Goal: Task Accomplishment & Management: Use online tool/utility

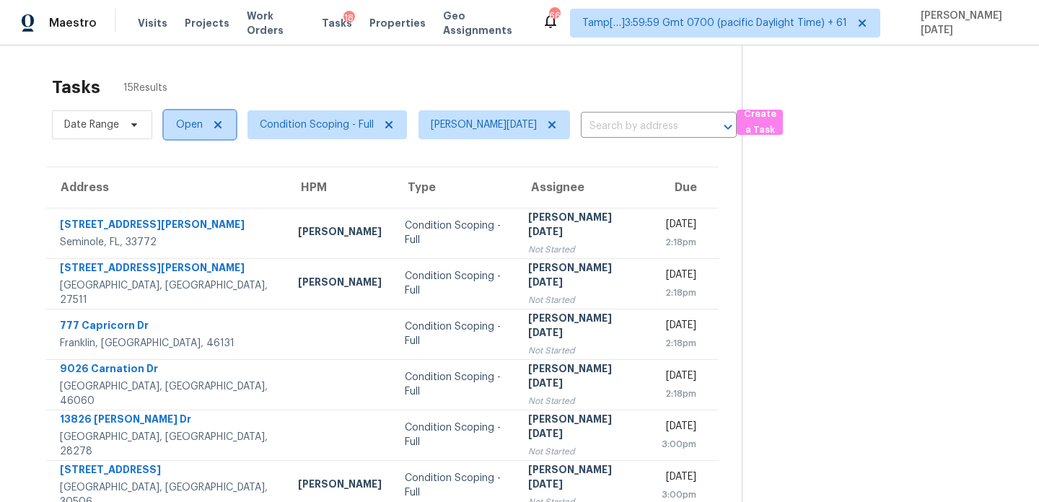
click at [191, 138] on span "Open" at bounding box center [200, 124] width 72 height 29
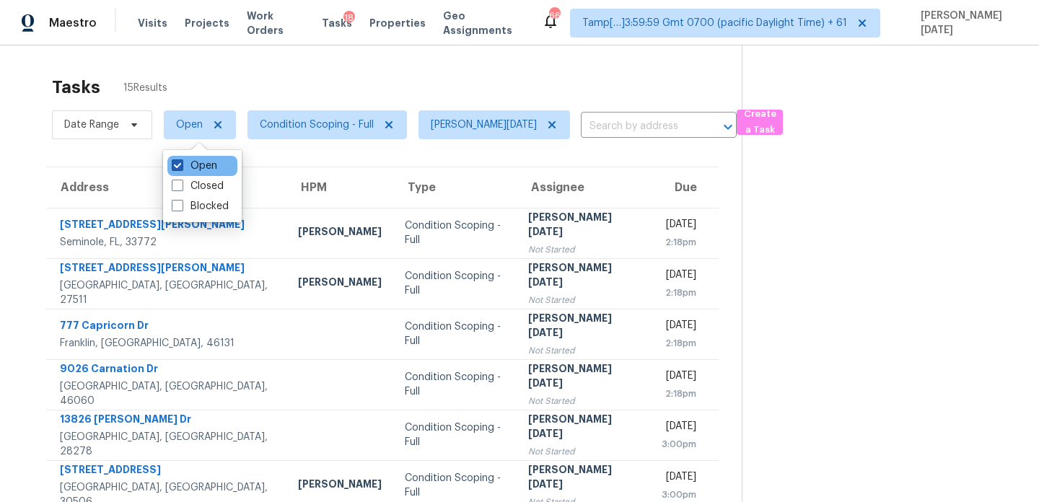
click at [191, 169] on label "Open" at bounding box center [194, 166] width 45 height 14
click at [181, 168] on input "Open" at bounding box center [176, 163] width 9 height 9
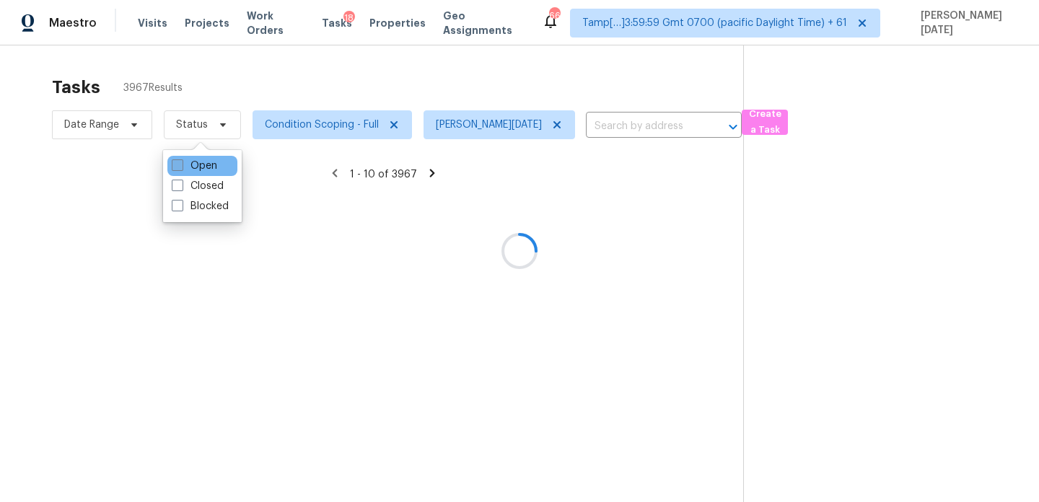
click at [191, 169] on label "Open" at bounding box center [194, 166] width 45 height 14
click at [181, 168] on input "Open" at bounding box center [176, 163] width 9 height 9
checkbox input "true"
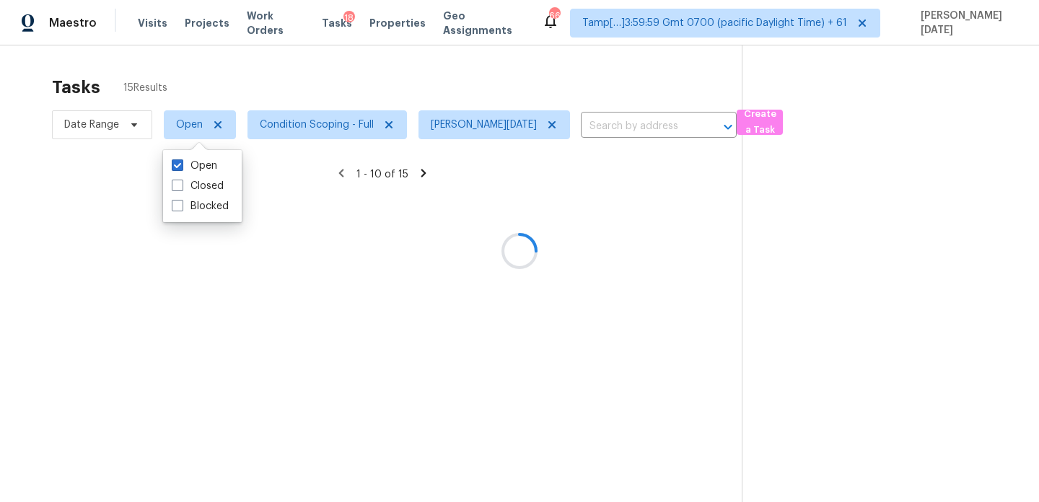
click at [367, 87] on div "Tasks 15 Results" at bounding box center [397, 88] width 690 height 38
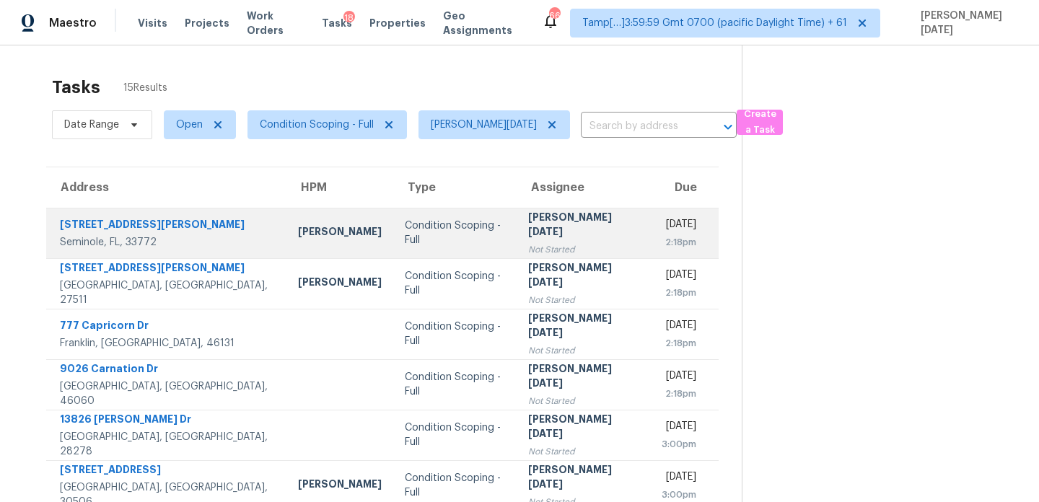
click at [537, 242] on div "Not Started" at bounding box center [583, 249] width 111 height 14
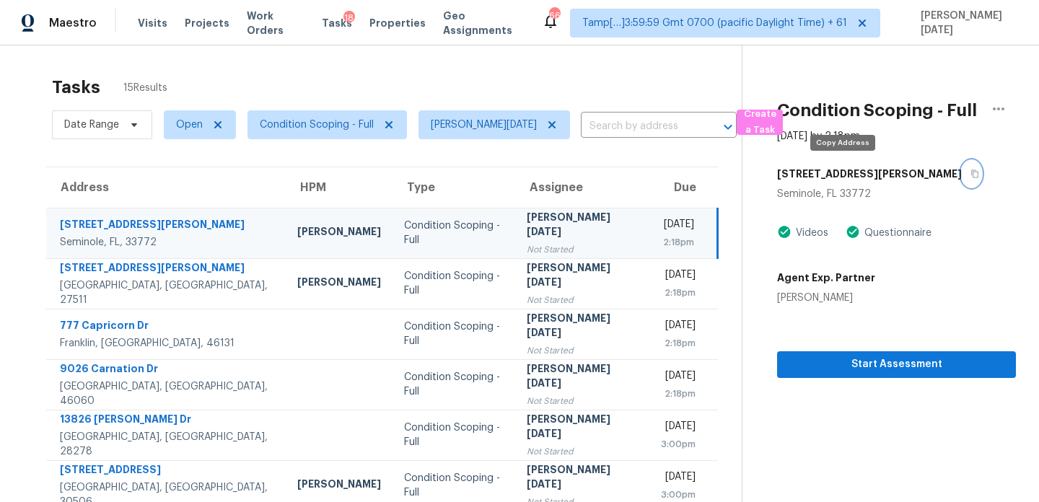
click at [972, 173] on icon "button" at bounding box center [975, 174] width 7 height 8
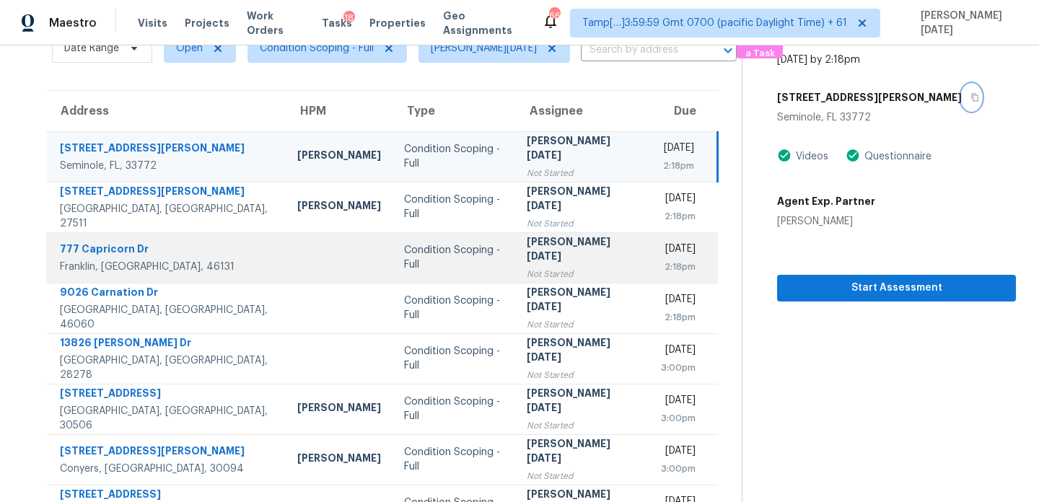
scroll to position [60, 0]
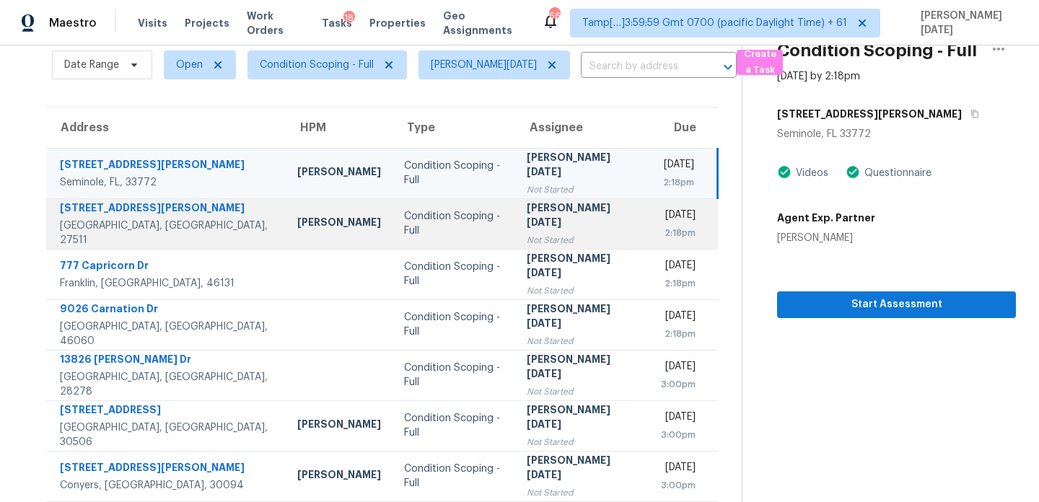
click at [661, 219] on div "[DATE]" at bounding box center [678, 217] width 35 height 18
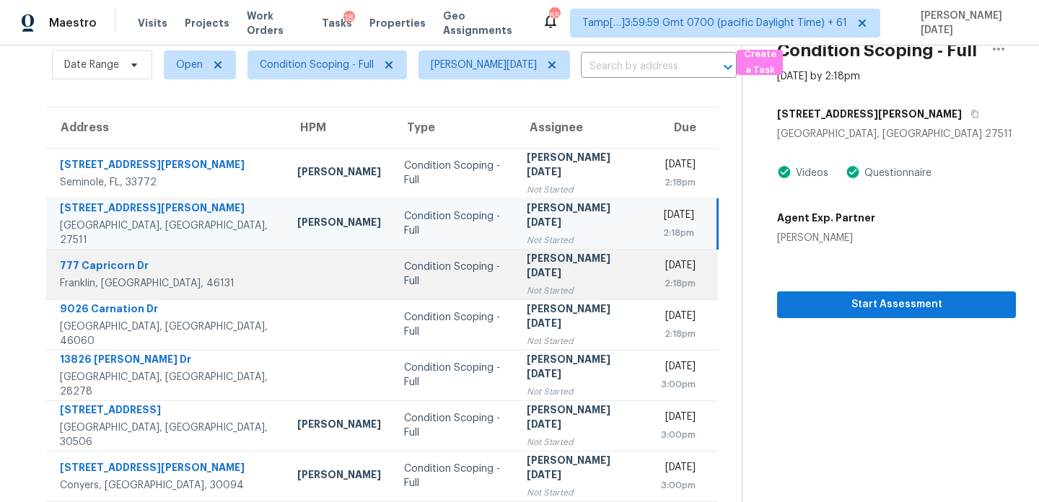
click at [564, 270] on td "[PERSON_NAME][DATE] Not Started" at bounding box center [582, 274] width 134 height 51
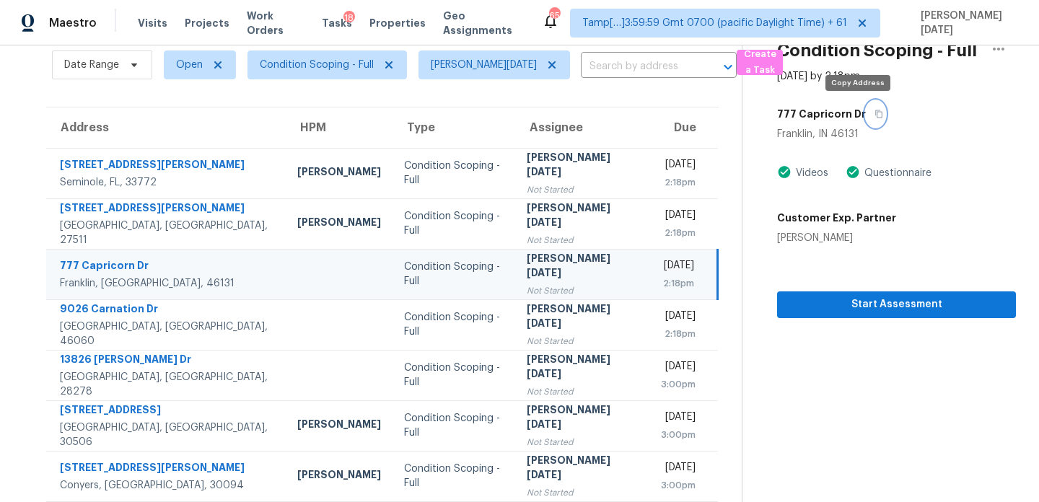
click at [876, 111] on icon "button" at bounding box center [879, 114] width 7 height 8
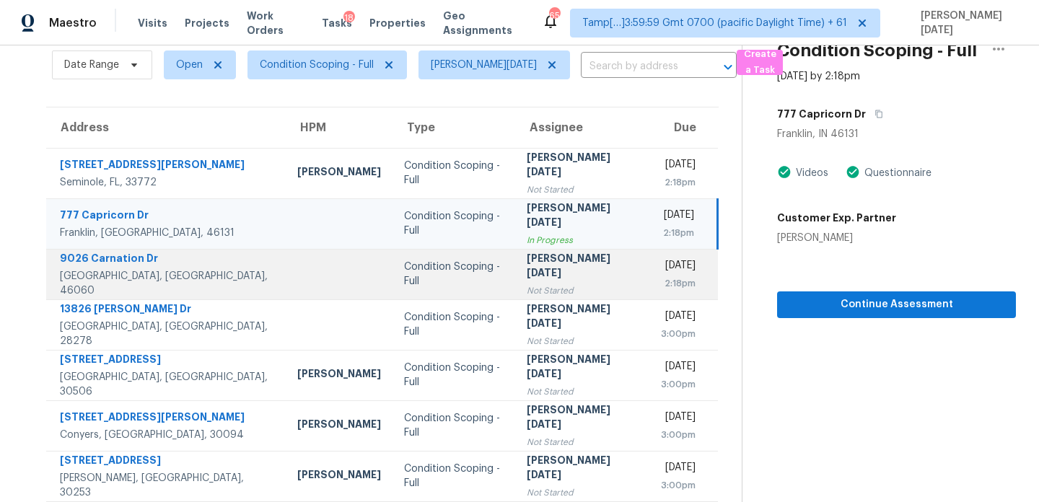
click at [527, 261] on div "[PERSON_NAME][DATE]" at bounding box center [582, 267] width 111 height 32
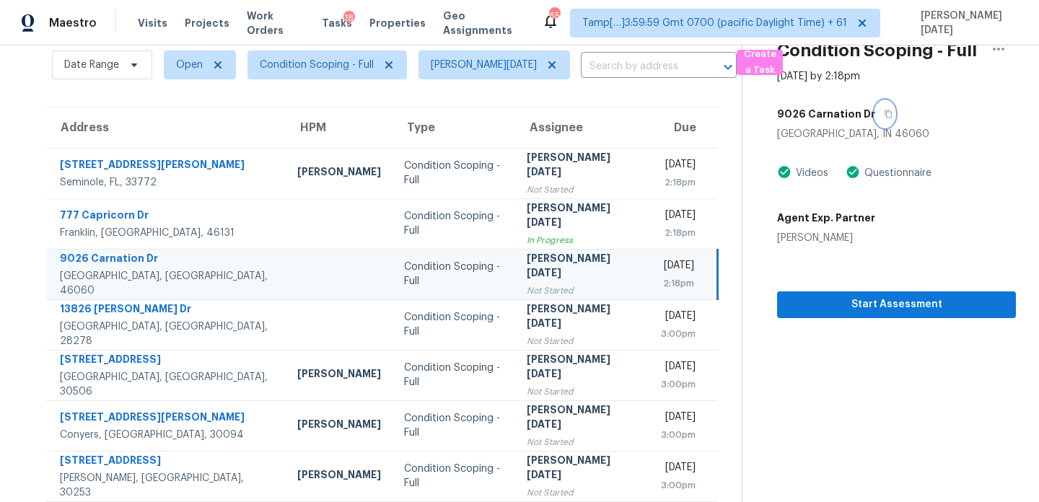
click at [885, 112] on icon "button" at bounding box center [888, 114] width 7 height 8
click at [186, 71] on span "Open" at bounding box center [189, 65] width 27 height 14
click at [185, 144] on label "Blocked" at bounding box center [200, 146] width 57 height 14
click at [181, 144] on input "Blocked" at bounding box center [176, 143] width 9 height 9
checkbox input "true"
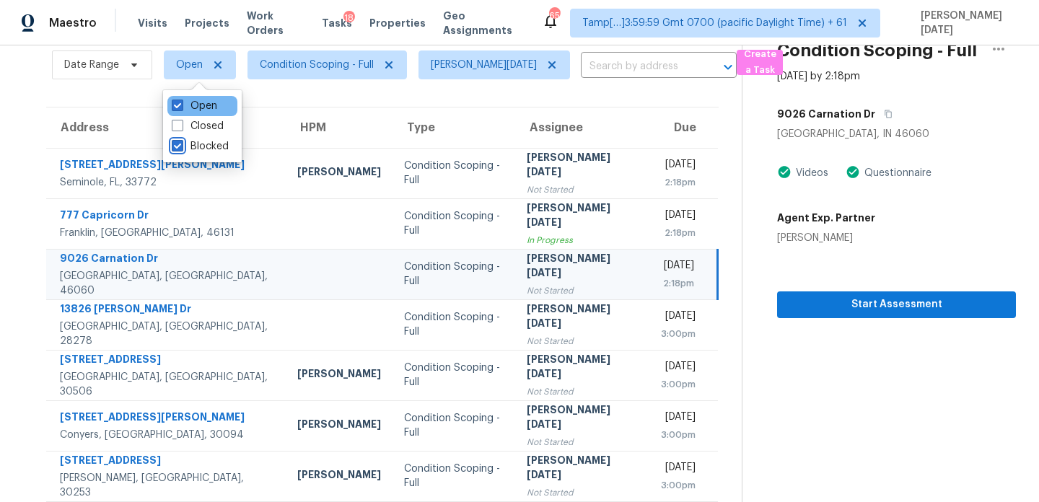
scroll to position [45, 0]
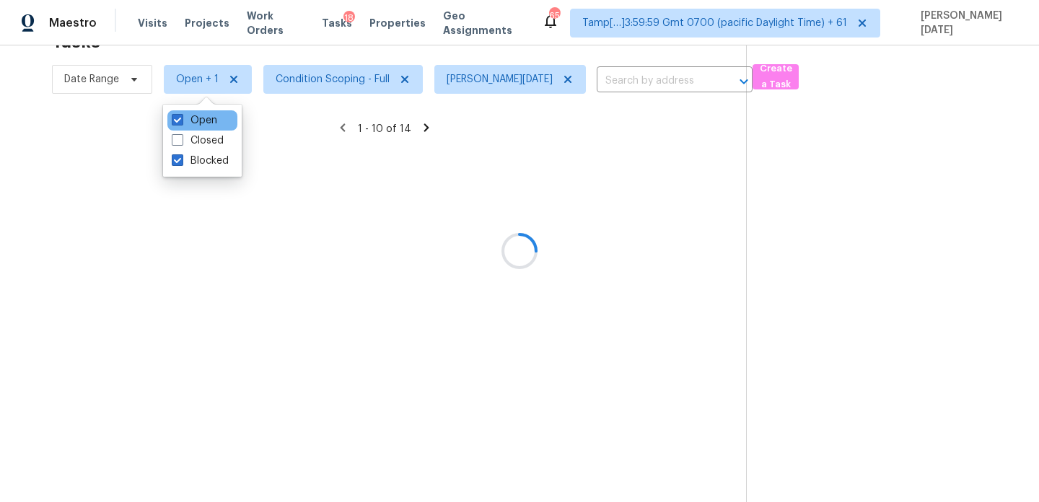
click at [190, 111] on div "Open" at bounding box center [202, 120] width 70 height 20
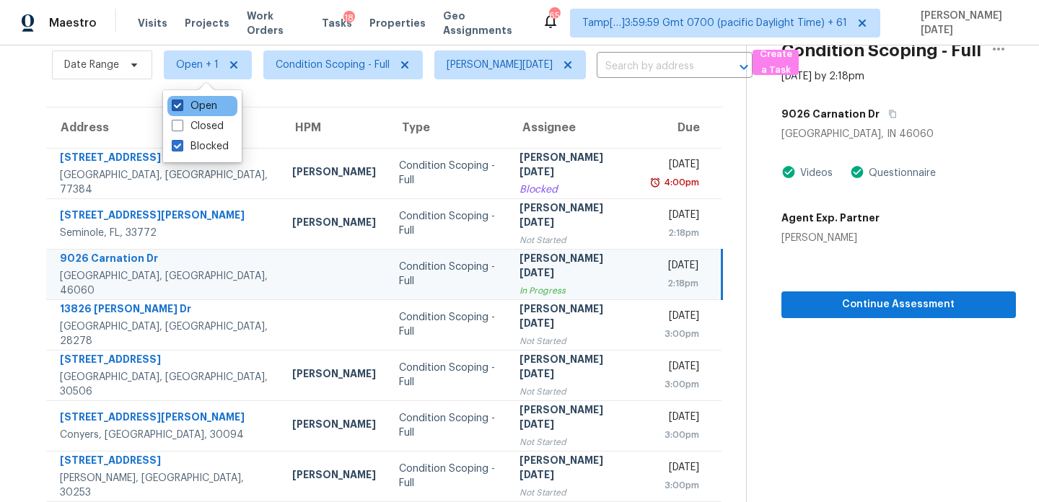
click at [201, 110] on label "Open" at bounding box center [194, 106] width 45 height 14
click at [181, 108] on input "Open" at bounding box center [176, 103] width 9 height 9
checkbox input "false"
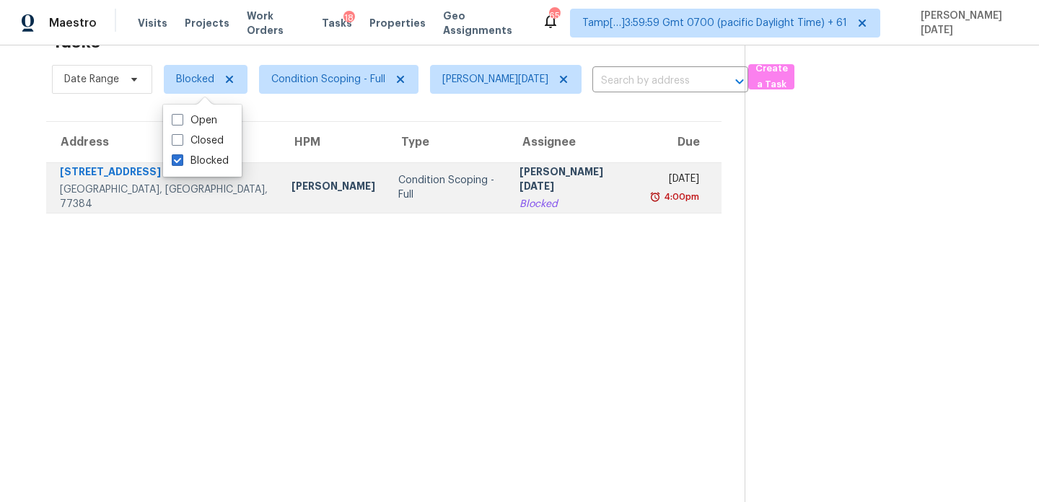
click at [455, 173] on td "Condition Scoping - Full" at bounding box center [447, 187] width 121 height 51
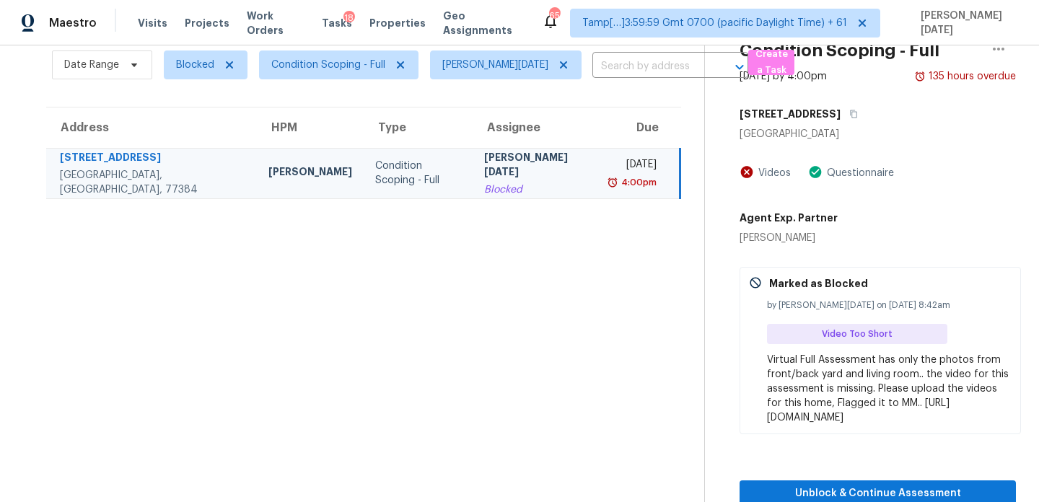
scroll to position [0, 0]
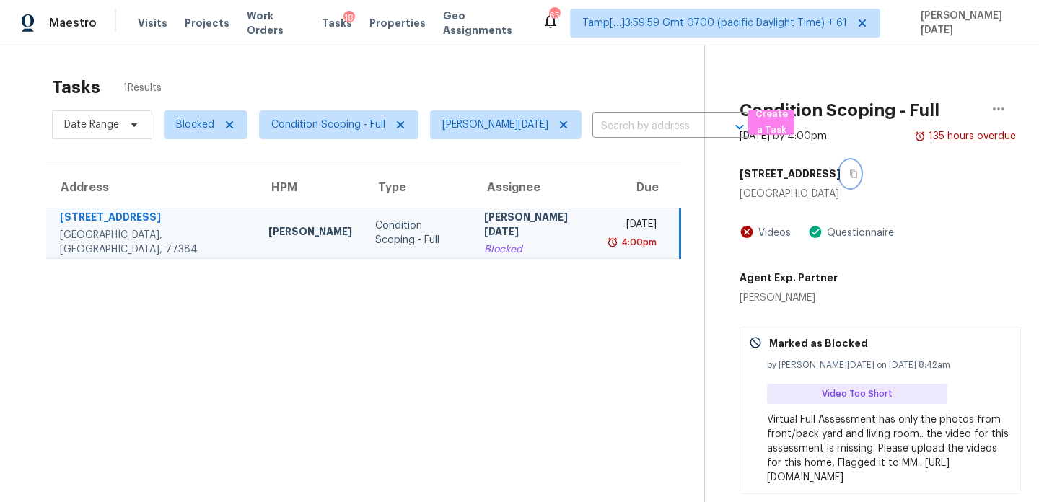
click at [849, 174] on icon "button" at bounding box center [853, 174] width 9 height 9
click at [850, 172] on icon "button" at bounding box center [853, 174] width 7 height 8
click at [850, 178] on icon "button" at bounding box center [853, 174] width 7 height 8
click at [172, 123] on span "Blocked" at bounding box center [206, 124] width 84 height 29
click at [183, 188] on label "Closed" at bounding box center [198, 186] width 52 height 14
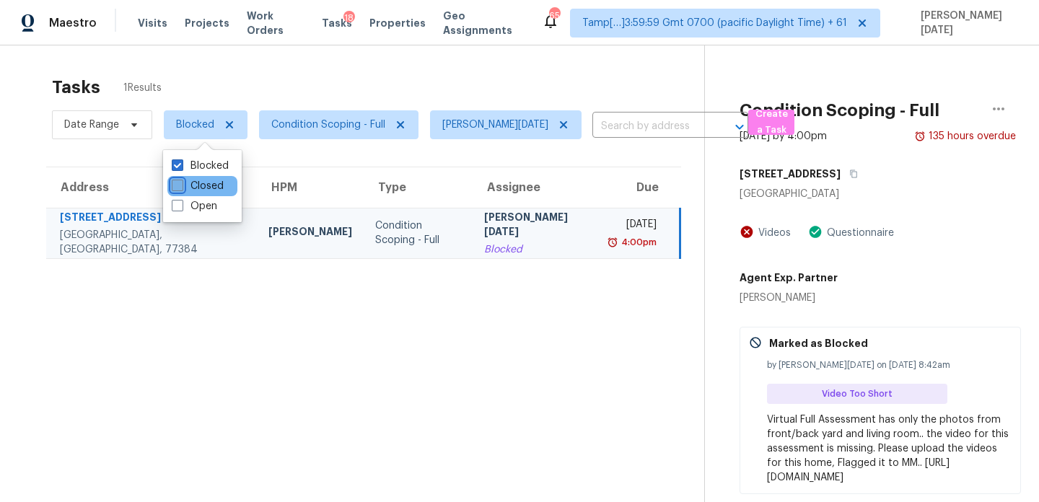
click at [181, 188] on input "Closed" at bounding box center [176, 183] width 9 height 9
checkbox input "true"
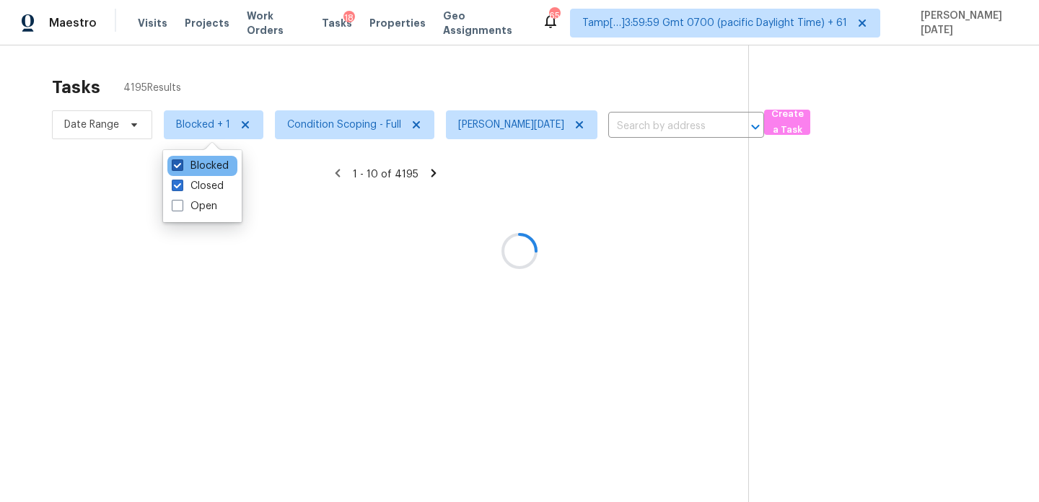
click at [188, 162] on label "Blocked" at bounding box center [200, 166] width 57 height 14
click at [181, 162] on input "Blocked" at bounding box center [176, 163] width 9 height 9
checkbox input "false"
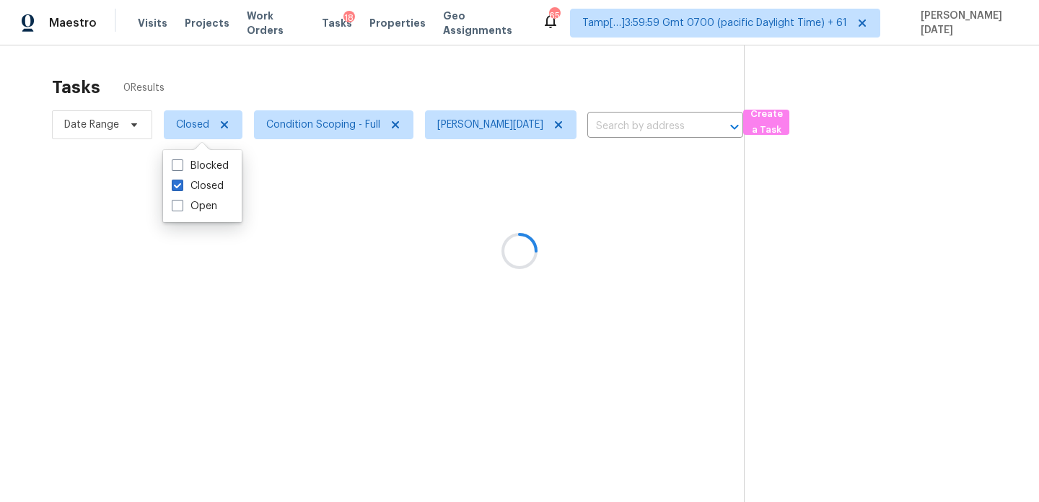
click at [359, 88] on div at bounding box center [519, 251] width 1039 height 502
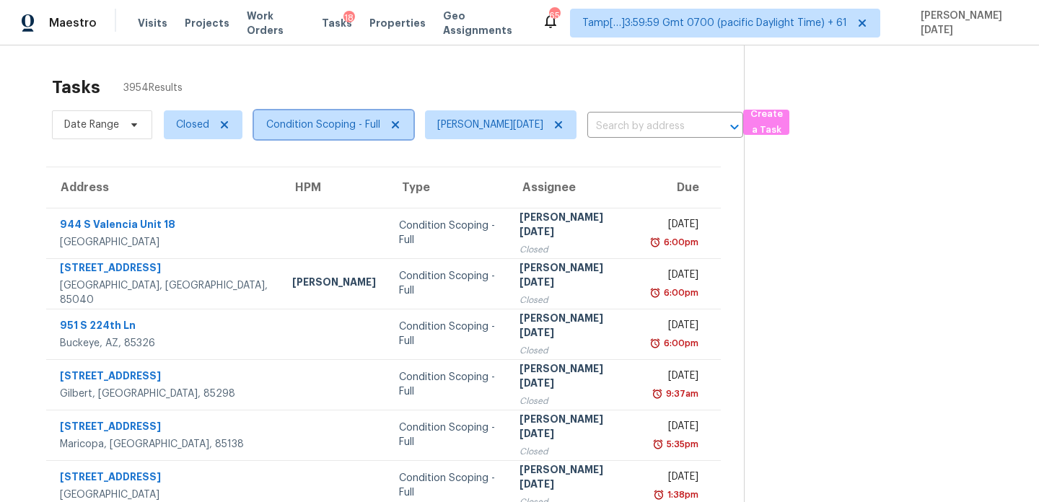
click at [328, 133] on span "Condition Scoping - Full" at bounding box center [333, 124] width 159 height 29
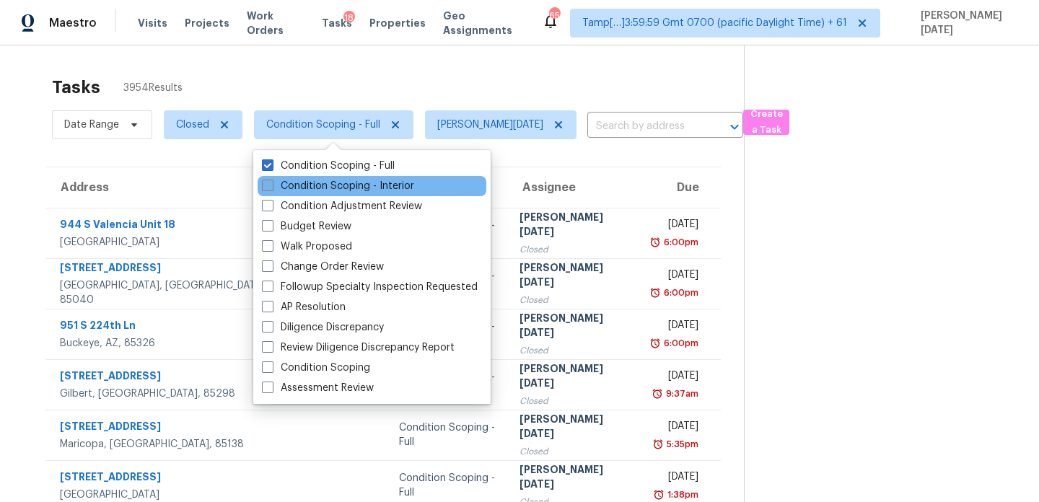
click at [312, 186] on label "Condition Scoping - Interior" at bounding box center [338, 186] width 152 height 14
click at [271, 186] on input "Condition Scoping - Interior" at bounding box center [266, 183] width 9 height 9
checkbox input "true"
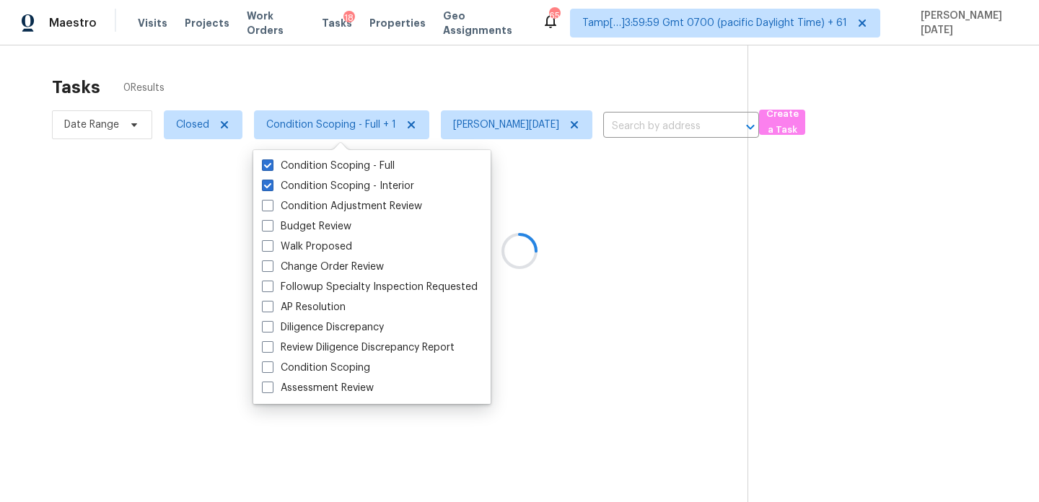
click at [404, 97] on div at bounding box center [519, 251] width 1039 height 502
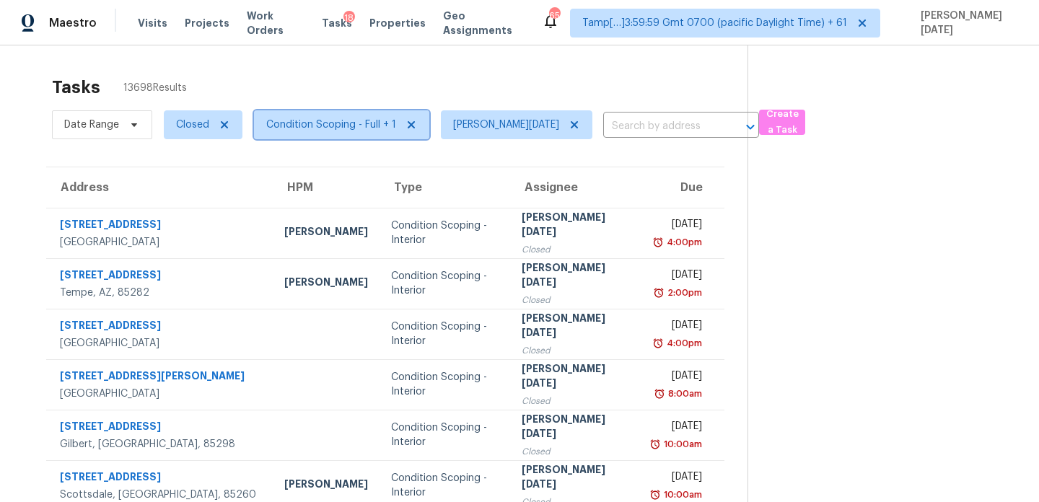
click at [305, 121] on span "Condition Scoping - Full + 1" at bounding box center [331, 125] width 130 height 14
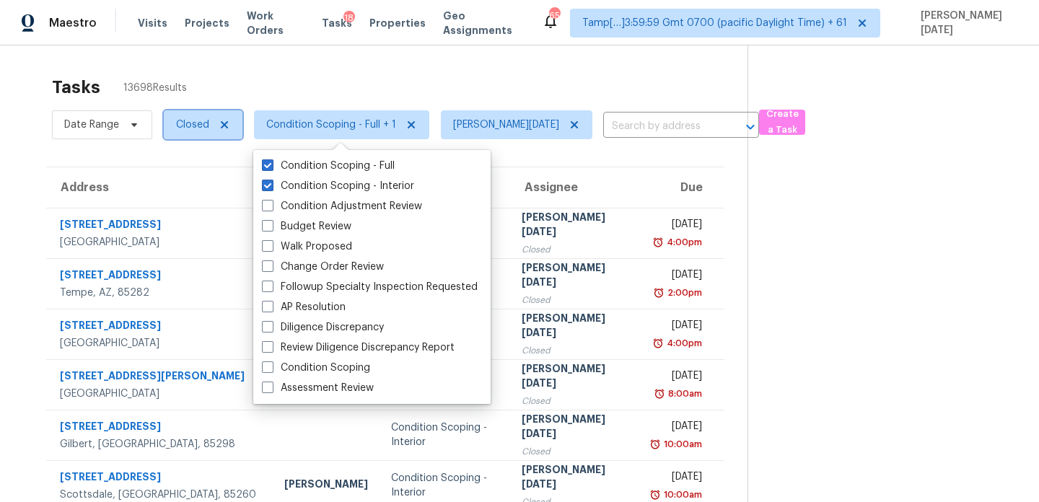
click at [176, 124] on span "Closed" at bounding box center [192, 125] width 33 height 14
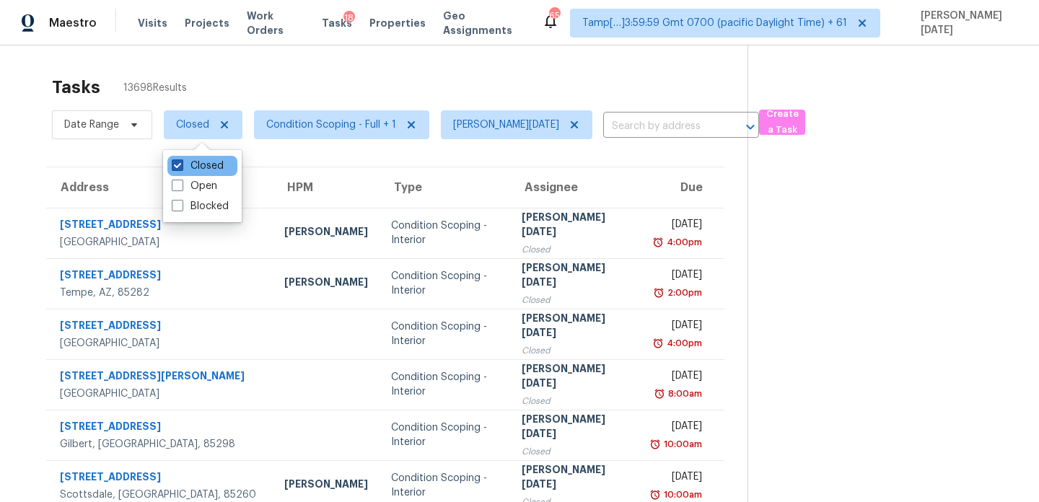
click at [187, 168] on label "Closed" at bounding box center [198, 166] width 52 height 14
click at [181, 168] on input "Closed" at bounding box center [176, 163] width 9 height 9
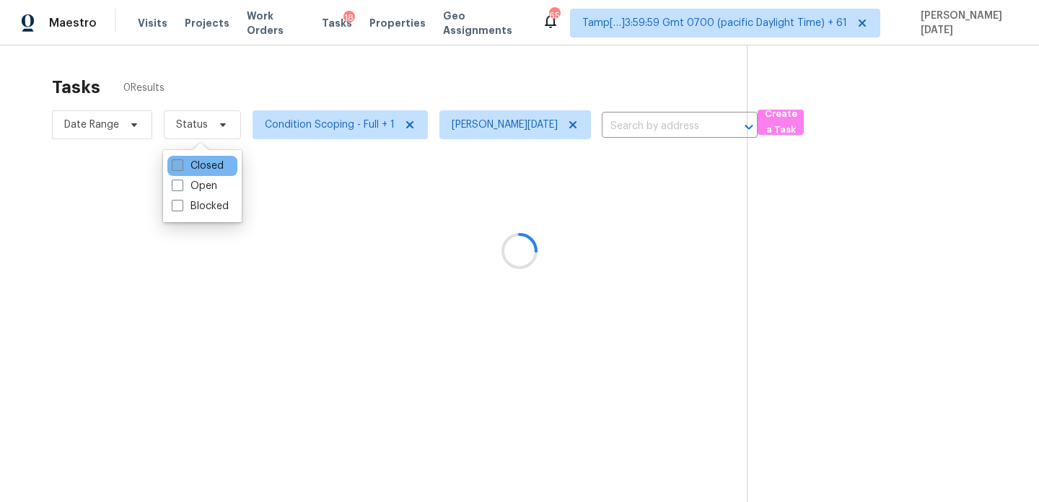
click at [187, 168] on label "Closed" at bounding box center [198, 166] width 52 height 14
click at [181, 168] on input "Closed" at bounding box center [176, 163] width 9 height 9
checkbox input "true"
click at [302, 82] on div at bounding box center [519, 251] width 1039 height 502
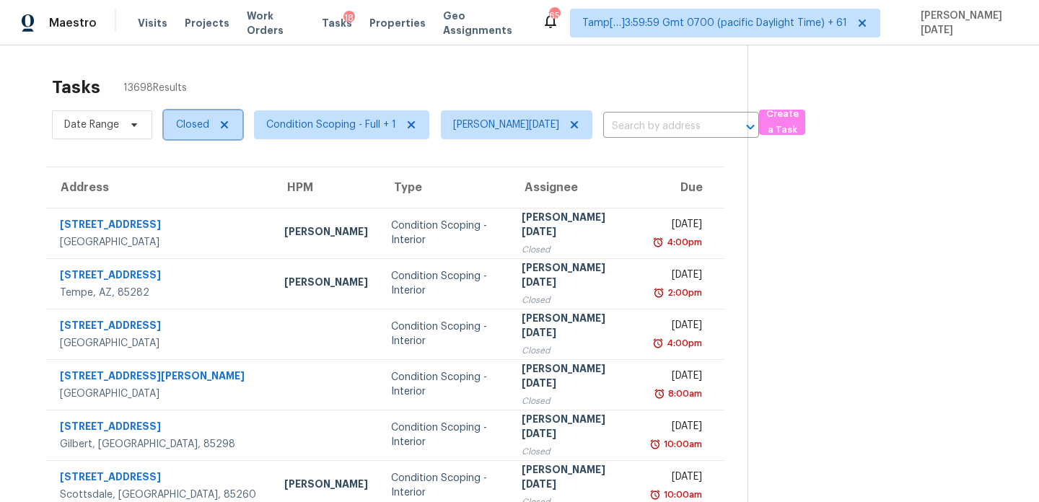
click at [186, 139] on span "Closed" at bounding box center [203, 124] width 79 height 29
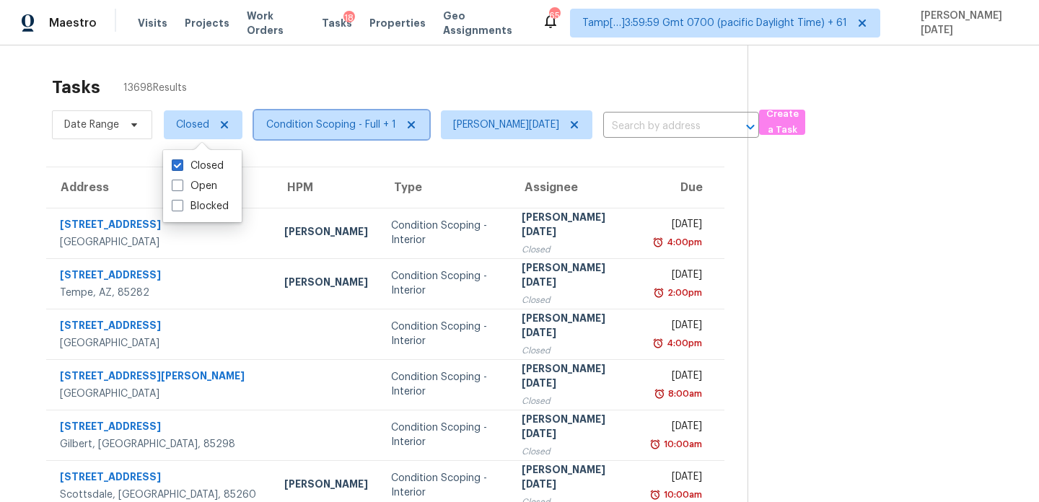
click at [295, 136] on span "Condition Scoping - Full + 1" at bounding box center [341, 124] width 175 height 29
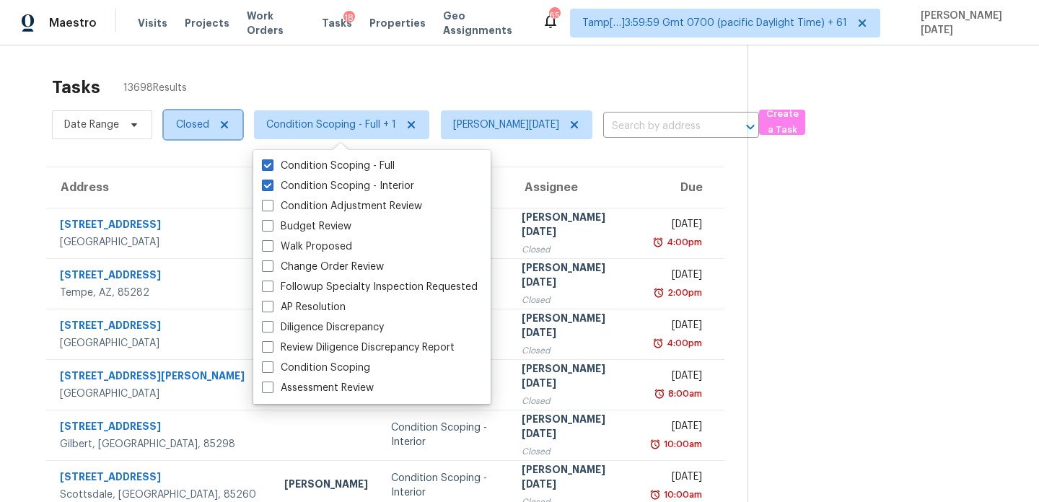
click at [201, 132] on span "Closed" at bounding box center [203, 124] width 79 height 29
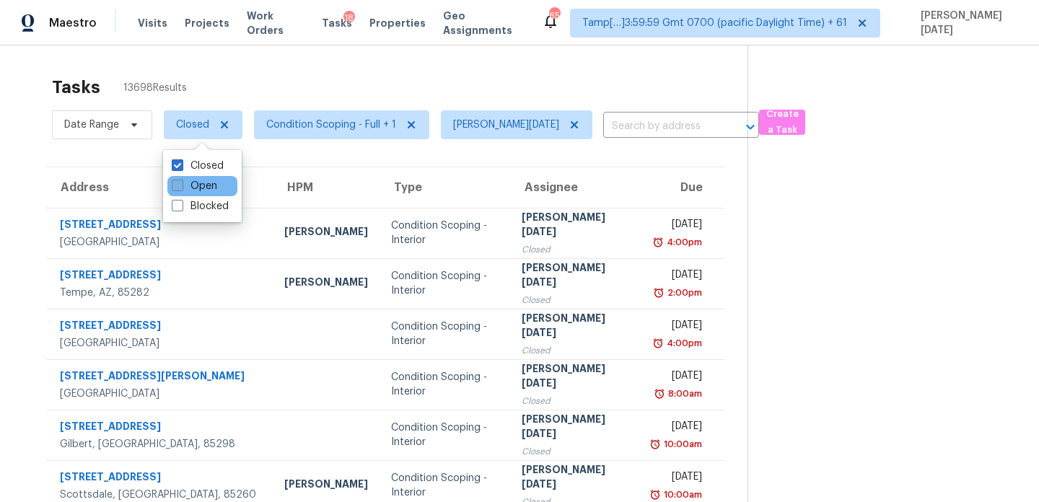
click at [205, 190] on label "Open" at bounding box center [194, 186] width 45 height 14
click at [181, 188] on input "Open" at bounding box center [176, 183] width 9 height 9
checkbox input "true"
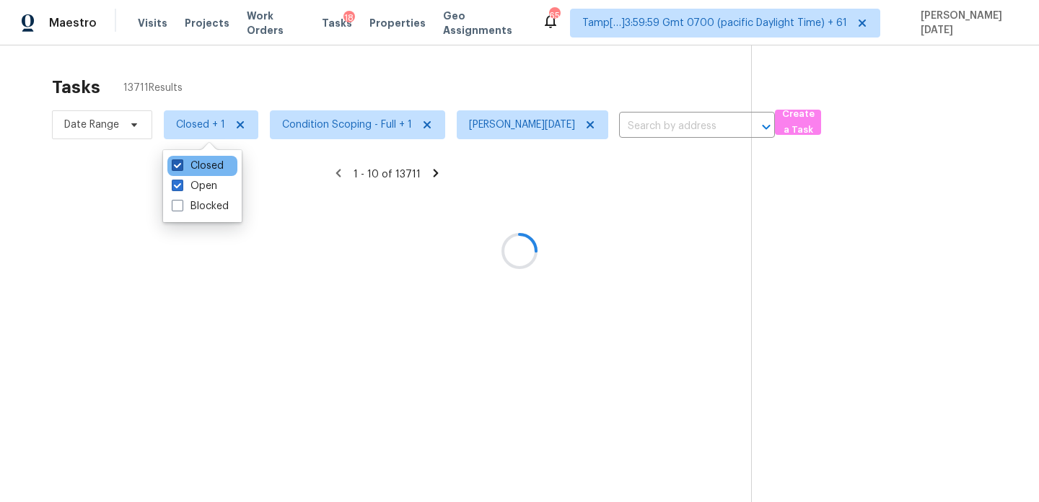
click at [207, 164] on label "Closed" at bounding box center [198, 166] width 52 height 14
click at [181, 164] on input "Closed" at bounding box center [176, 163] width 9 height 9
checkbox input "false"
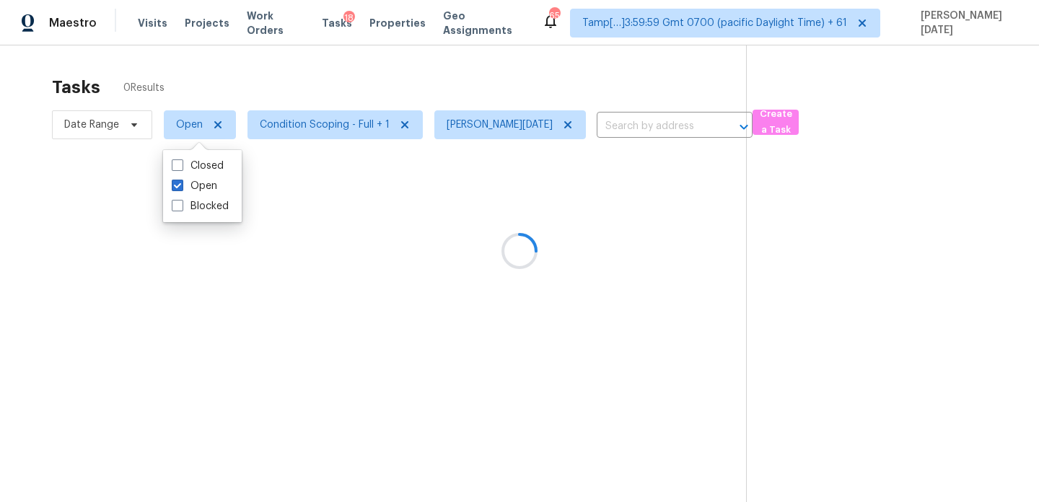
click at [335, 89] on div at bounding box center [519, 251] width 1039 height 502
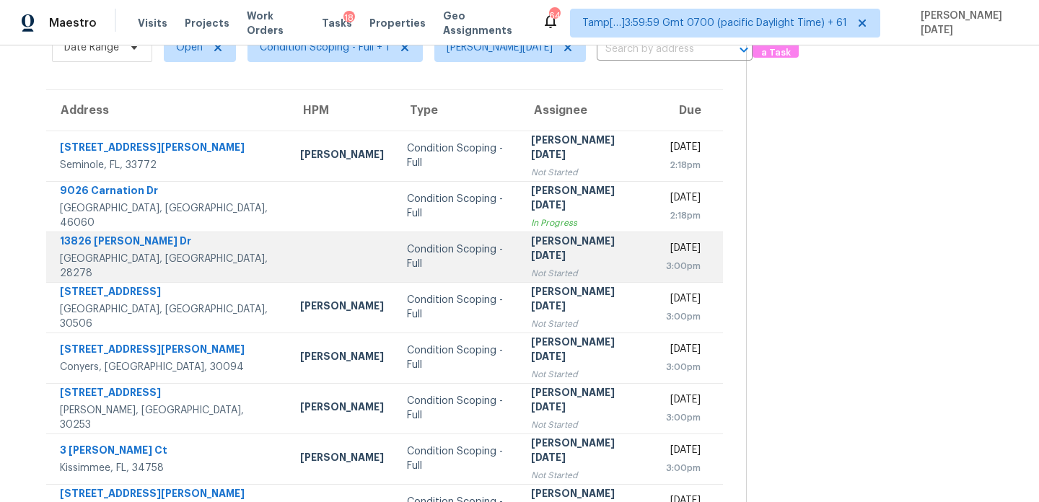
scroll to position [61, 0]
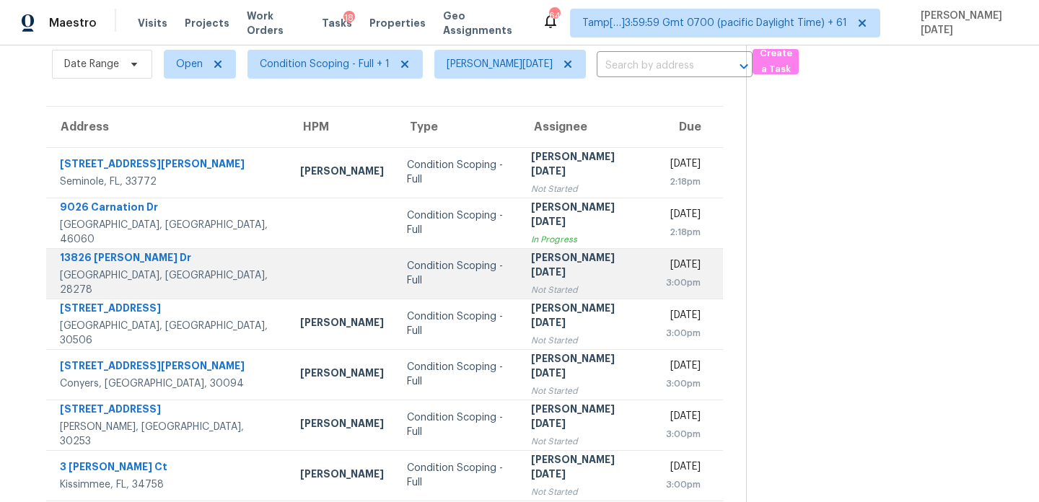
click at [437, 287] on td "Condition Scoping - Full" at bounding box center [457, 273] width 124 height 51
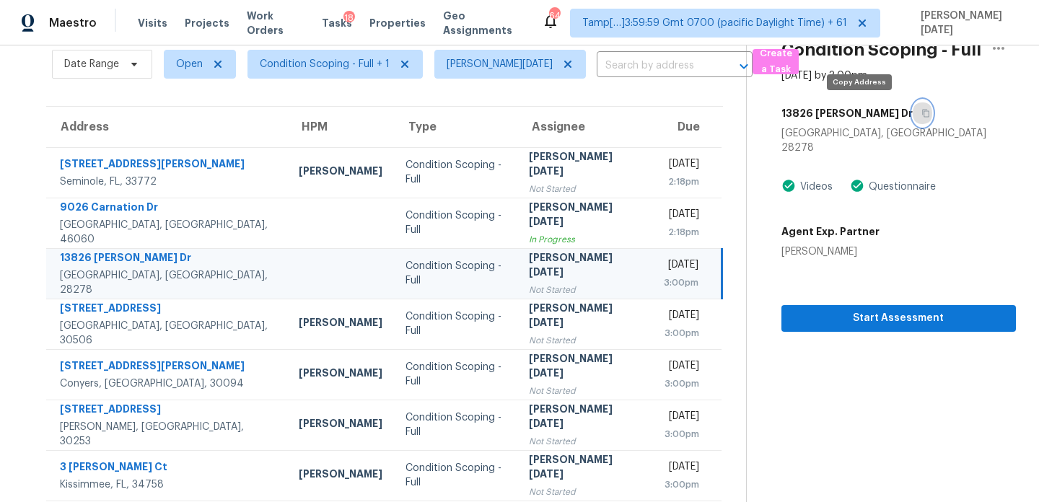
click at [922, 115] on icon "button" at bounding box center [926, 113] width 9 height 9
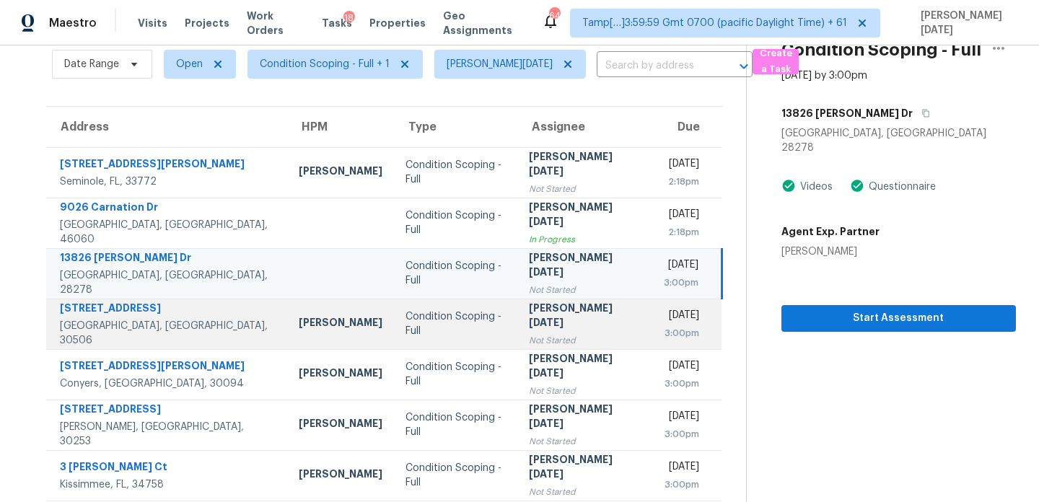
click at [406, 322] on div "Condition Scoping - Full" at bounding box center [456, 324] width 100 height 29
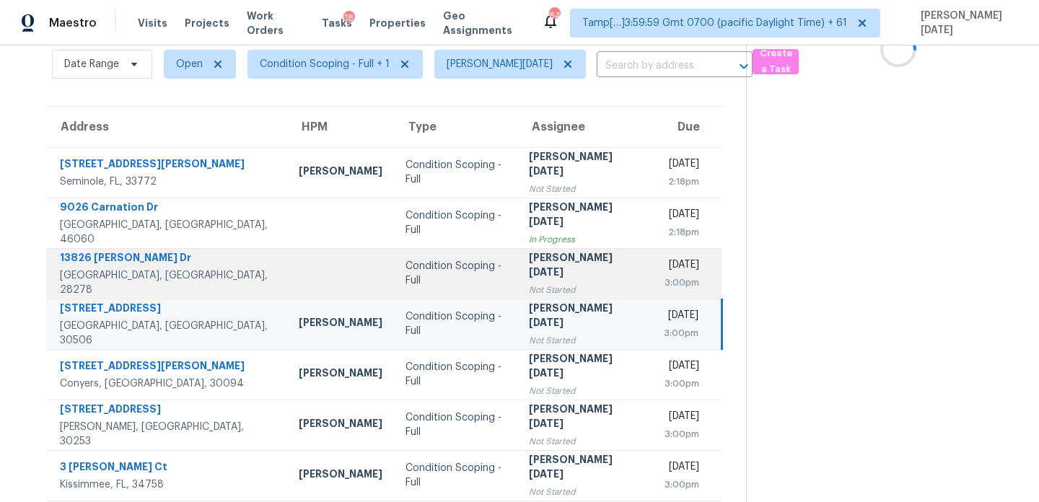
scroll to position [0, 0]
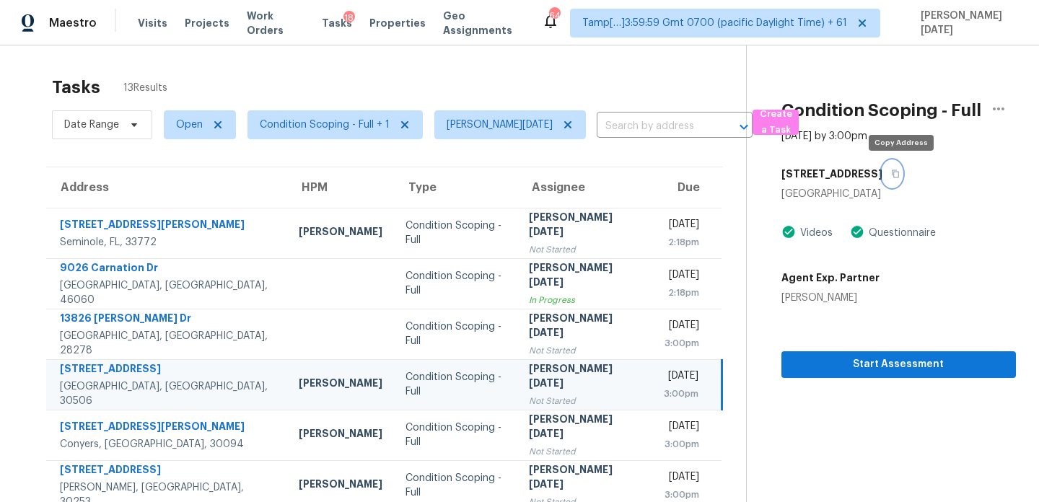
click at [900, 175] on icon "button" at bounding box center [895, 174] width 9 height 9
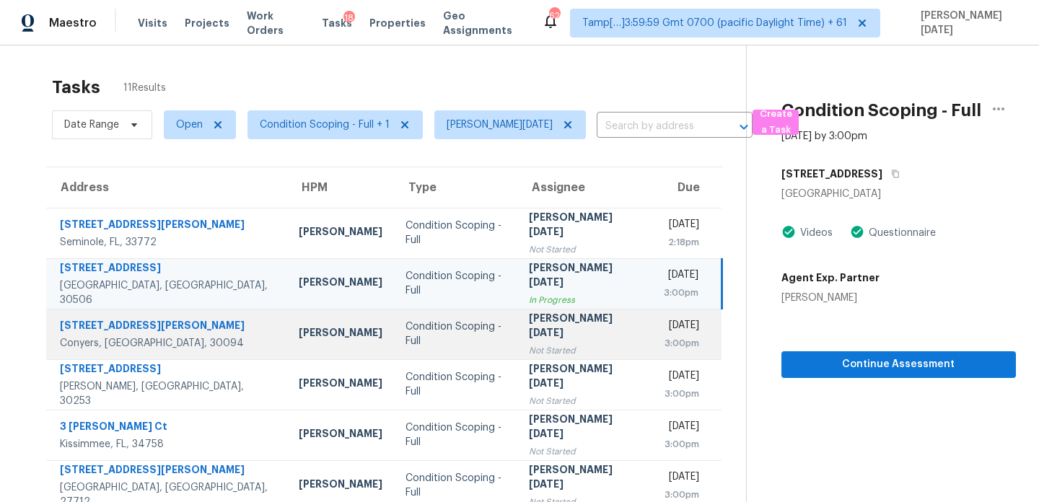
click at [437, 336] on div "Condition Scoping - Full" at bounding box center [456, 334] width 100 height 29
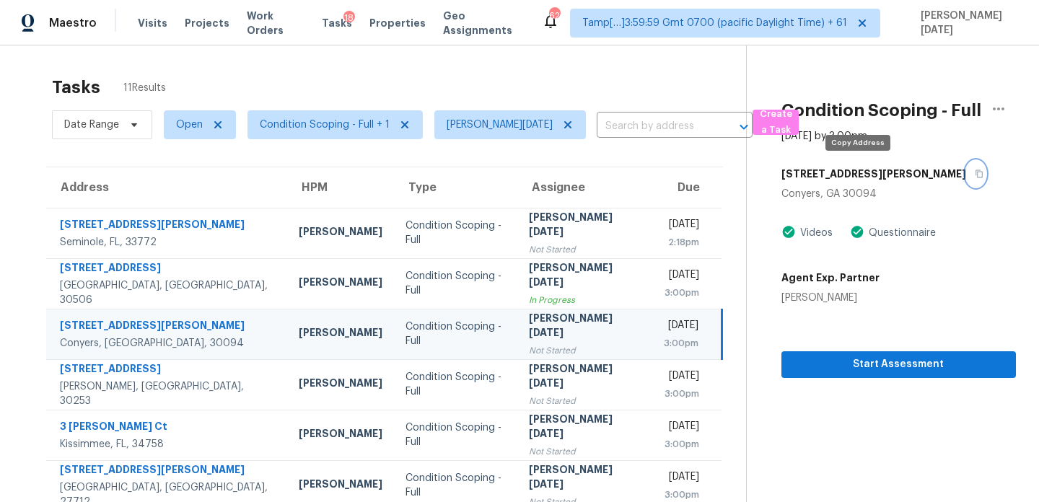
click at [975, 175] on icon "button" at bounding box center [979, 174] width 9 height 9
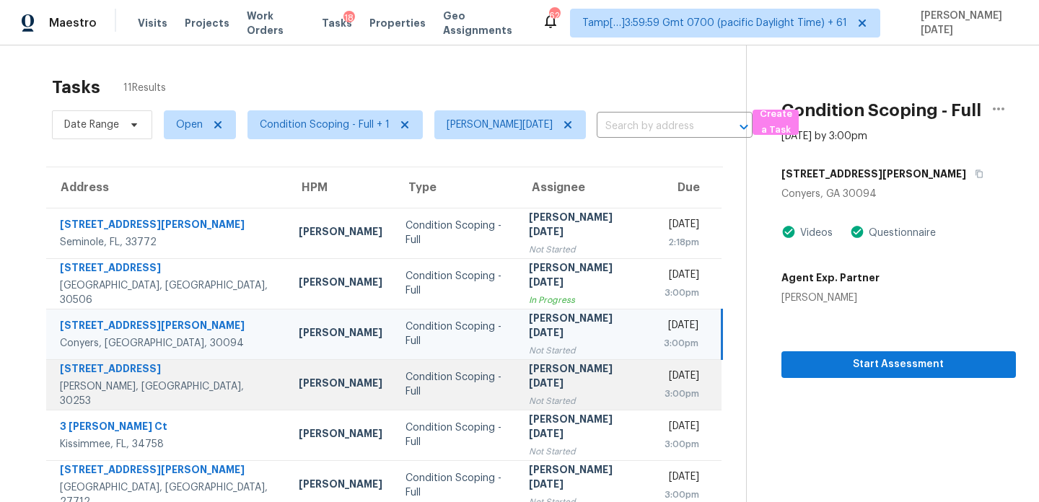
click at [543, 394] on div "Not Started" at bounding box center [584, 401] width 111 height 14
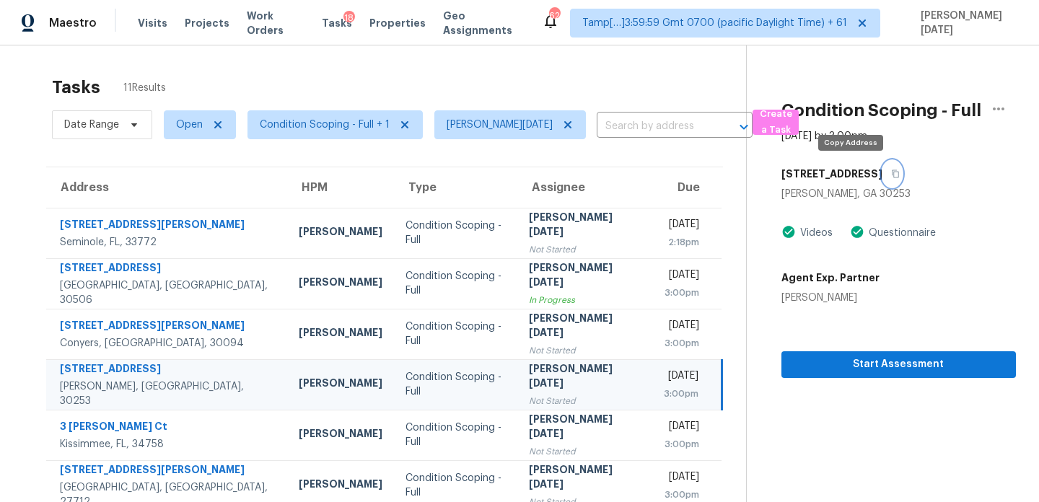
click at [891, 176] on icon "button" at bounding box center [895, 174] width 9 height 9
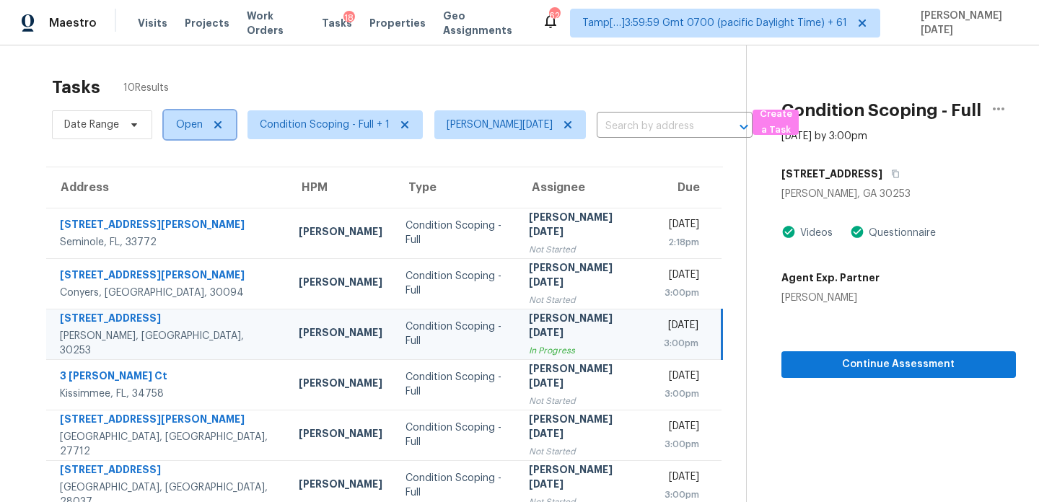
click at [191, 129] on span "Open" at bounding box center [189, 125] width 27 height 14
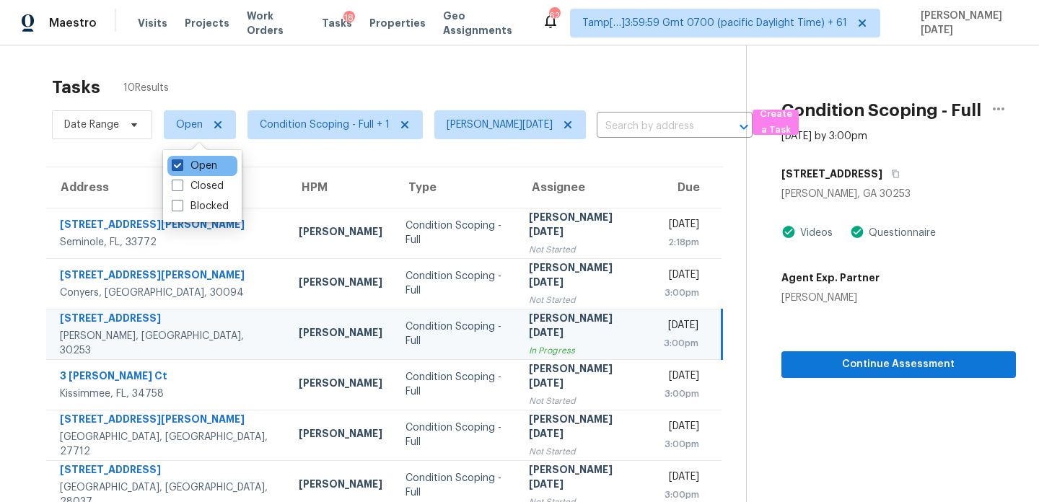
click at [191, 166] on label "Open" at bounding box center [194, 166] width 45 height 14
click at [181, 166] on input "Open" at bounding box center [176, 163] width 9 height 9
checkbox input "false"
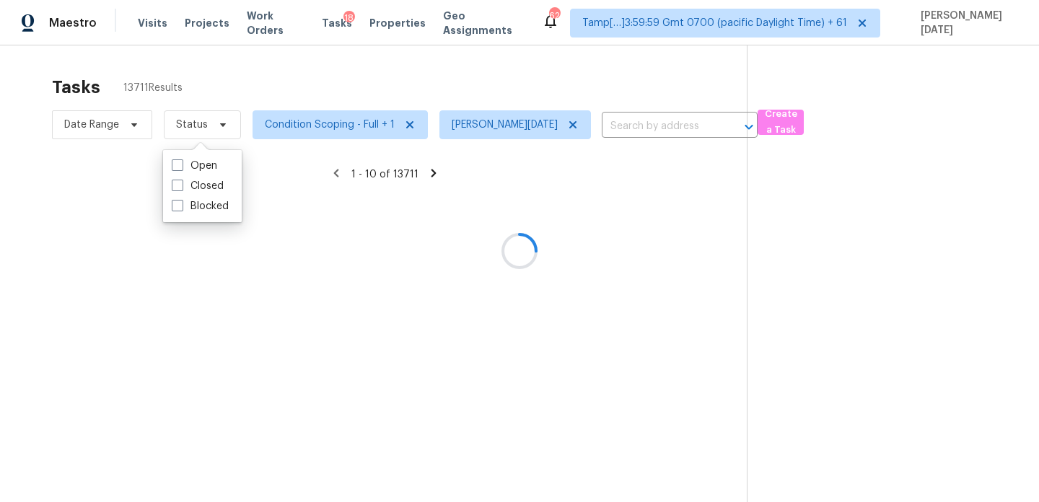
click at [352, 62] on div at bounding box center [519, 251] width 1039 height 502
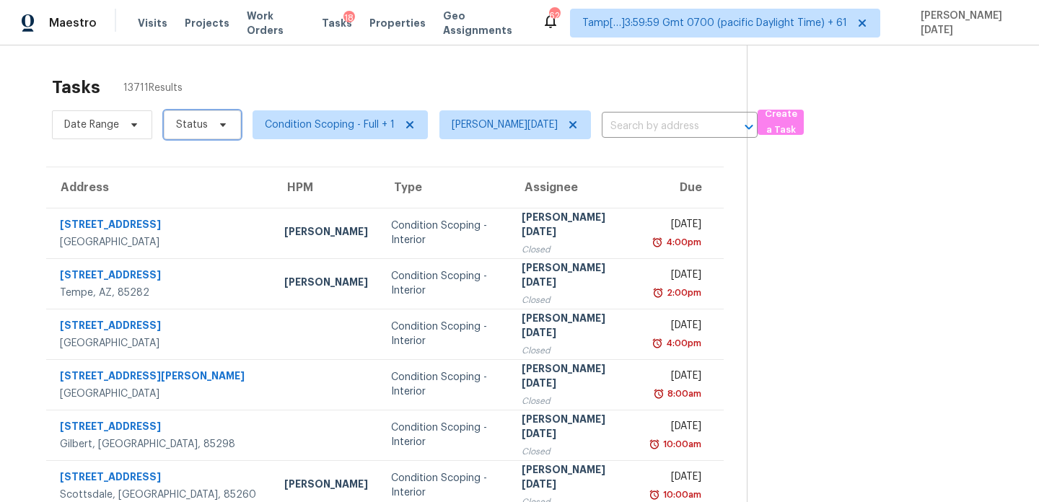
click at [185, 125] on span "Status" at bounding box center [192, 125] width 32 height 14
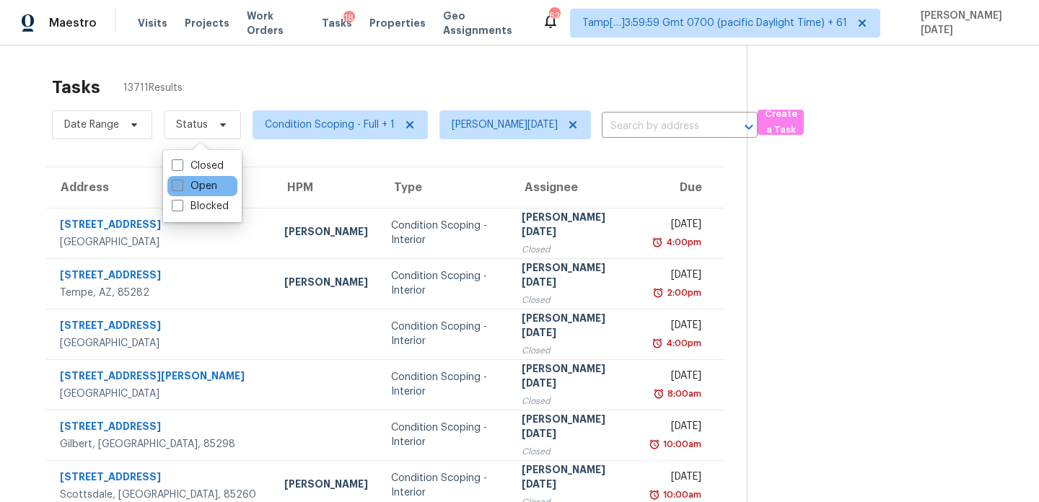
click at [193, 183] on label "Open" at bounding box center [194, 186] width 45 height 14
click at [181, 183] on input "Open" at bounding box center [176, 183] width 9 height 9
checkbox input "true"
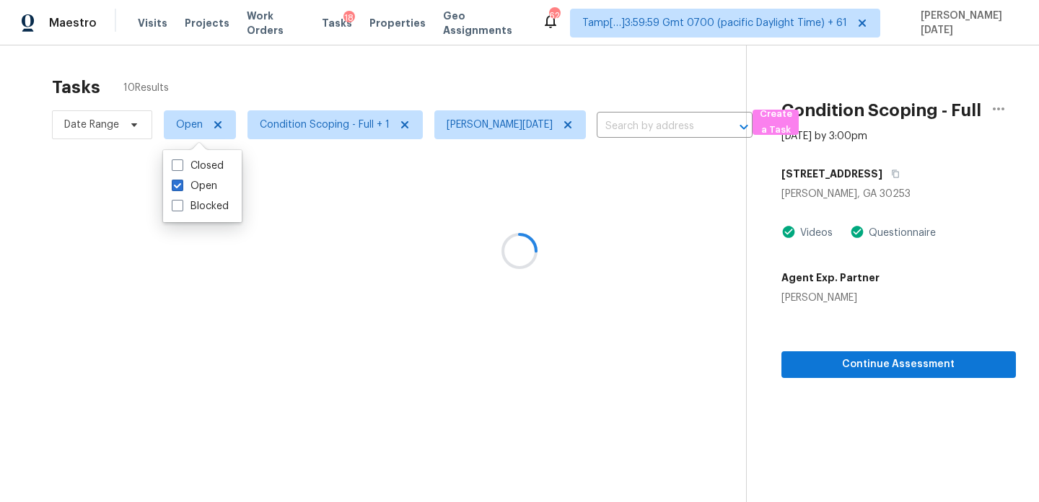
click at [302, 128] on div at bounding box center [519, 251] width 1039 height 502
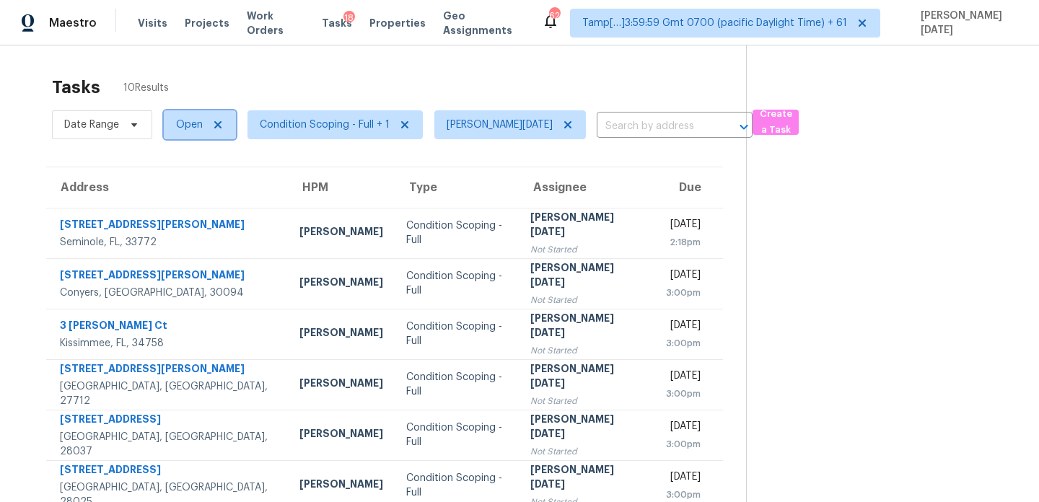
click at [189, 133] on span "Open" at bounding box center [200, 124] width 72 height 29
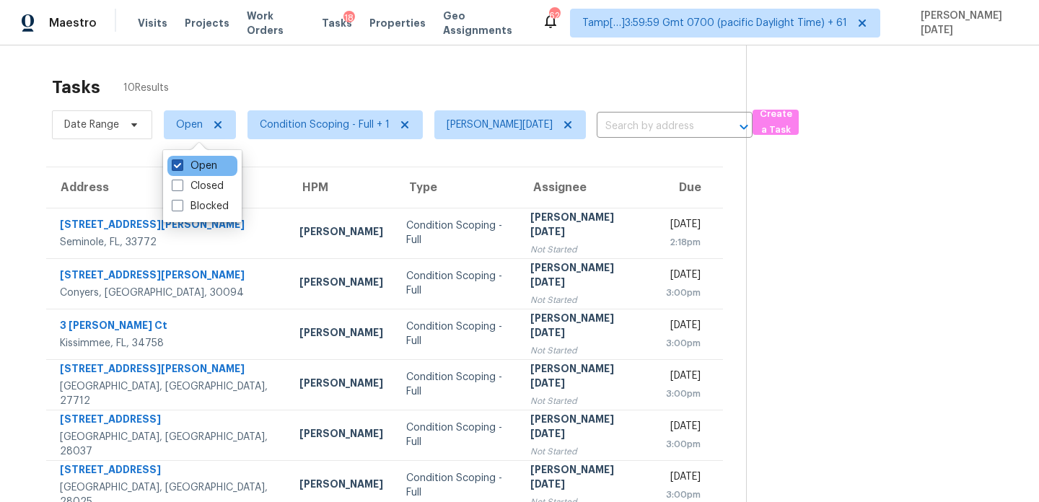
click at [187, 165] on label "Open" at bounding box center [194, 166] width 45 height 14
click at [181, 165] on input "Open" at bounding box center [176, 163] width 9 height 9
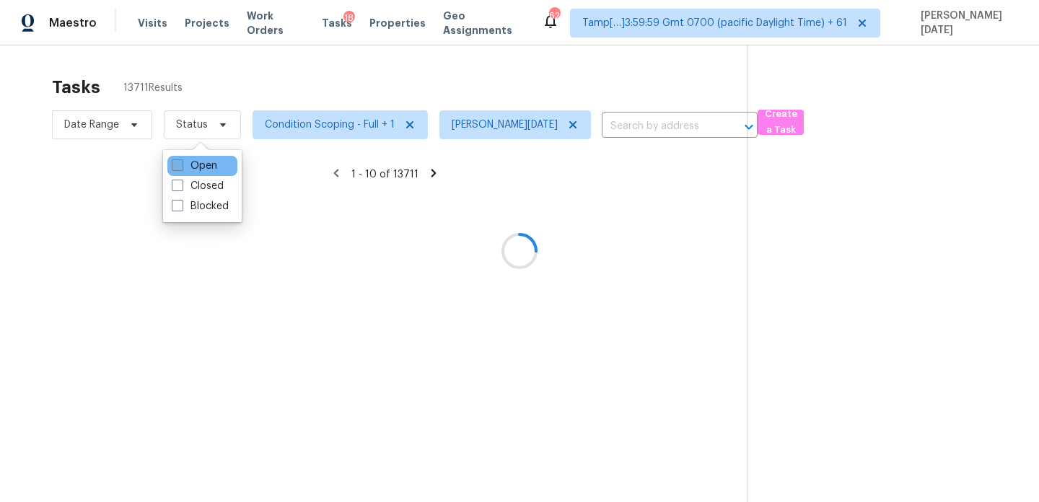
click at [187, 165] on label "Open" at bounding box center [194, 166] width 45 height 14
click at [181, 165] on input "Open" at bounding box center [176, 163] width 9 height 9
checkbox input "true"
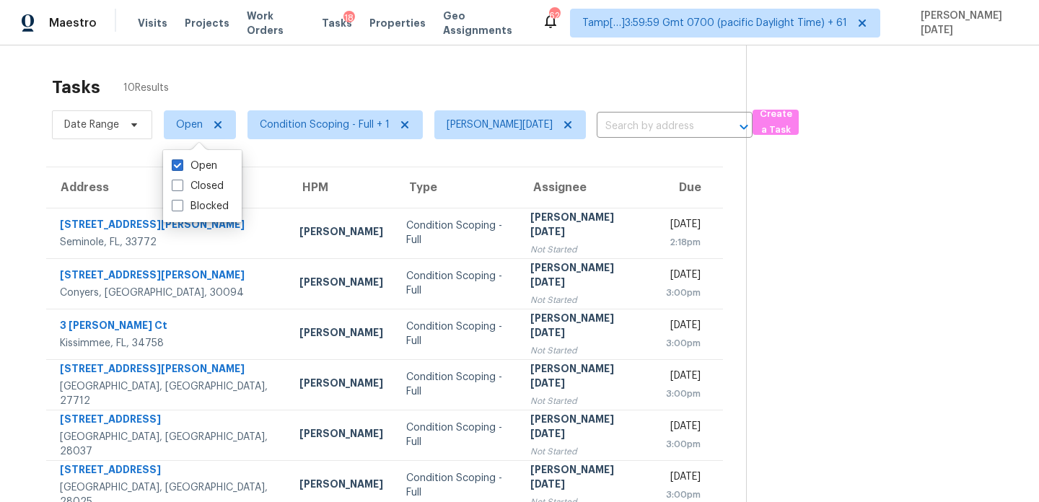
click at [339, 81] on div "Tasks 10 Results" at bounding box center [399, 88] width 694 height 38
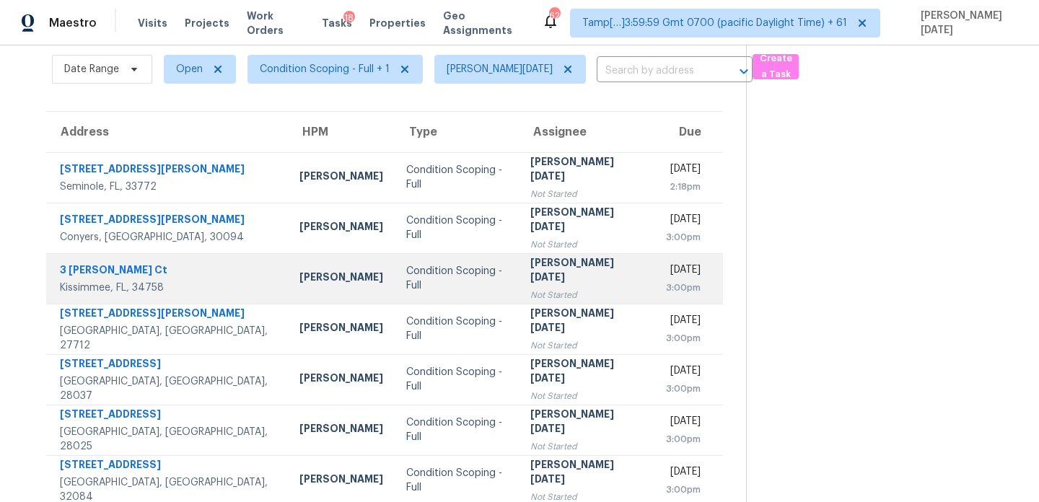
scroll to position [38, 0]
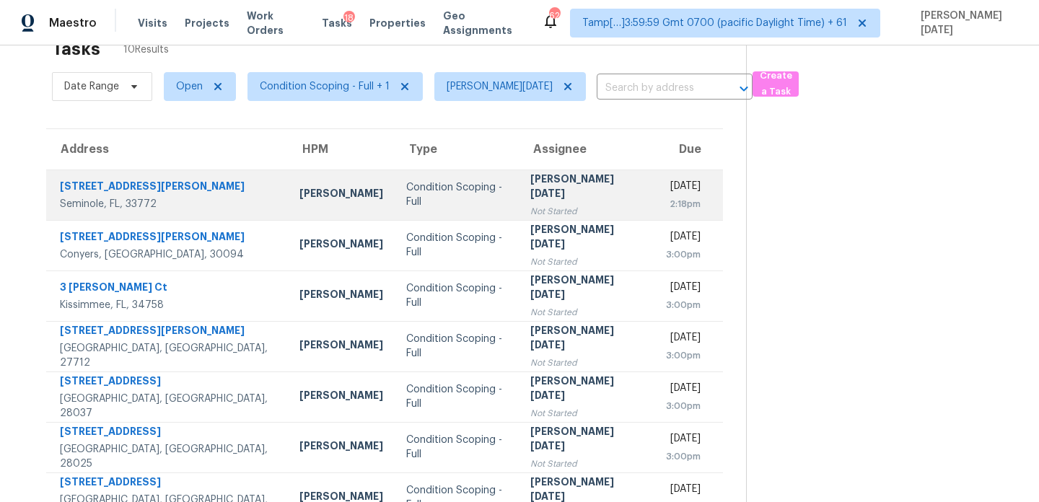
click at [665, 206] on div "2:18pm" at bounding box center [682, 204] width 35 height 14
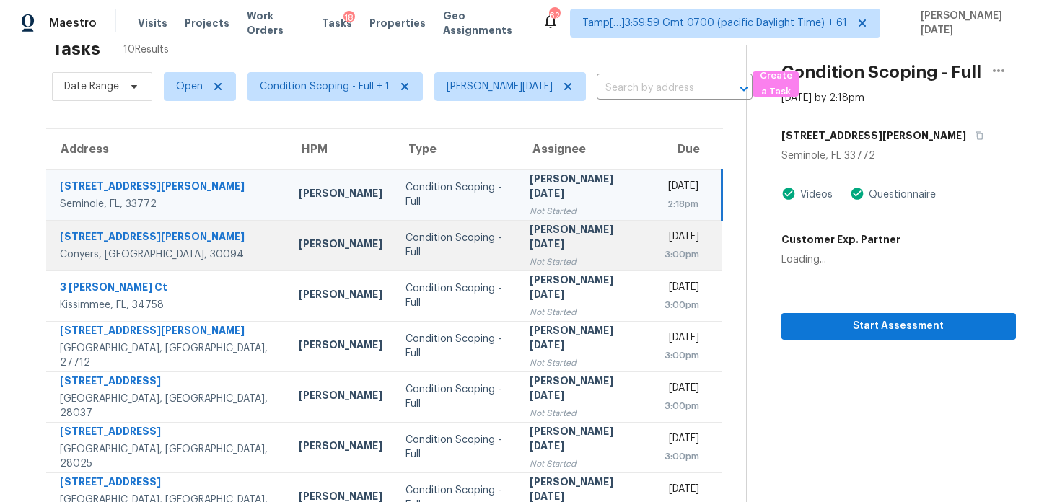
click at [652, 261] on td "[DATE] 3:00pm" at bounding box center [686, 245] width 69 height 51
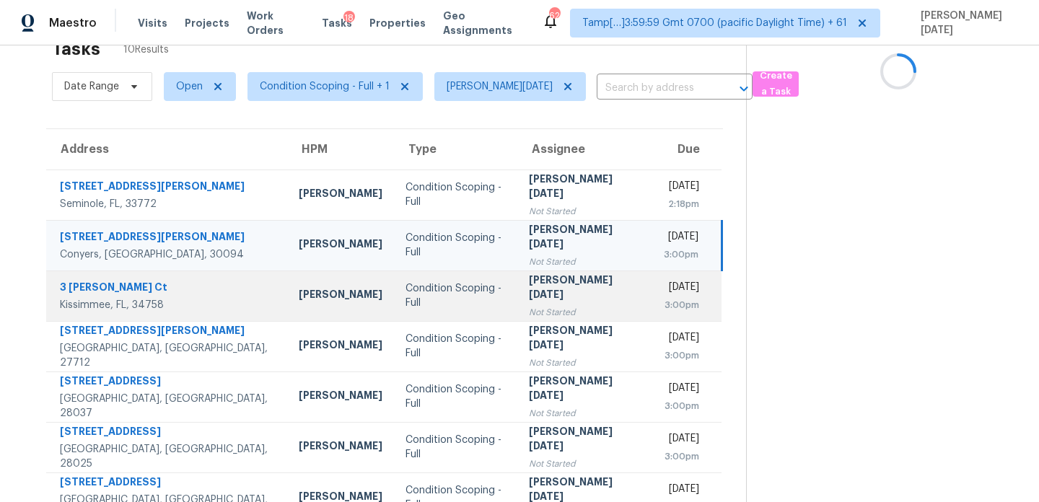
click at [652, 292] on td "[DATE] 3:00pm" at bounding box center [687, 296] width 70 height 51
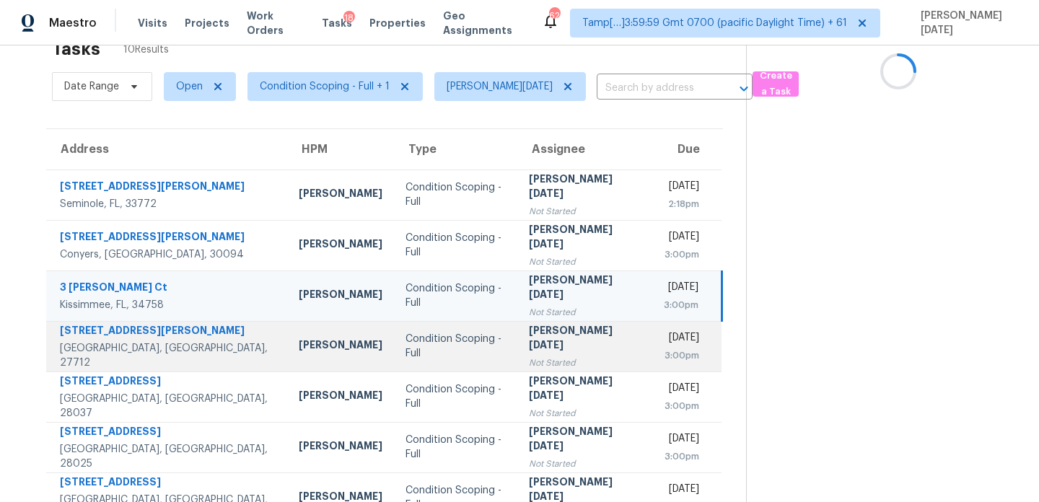
click at [652, 367] on td "[DATE] 3:00pm" at bounding box center [687, 346] width 70 height 51
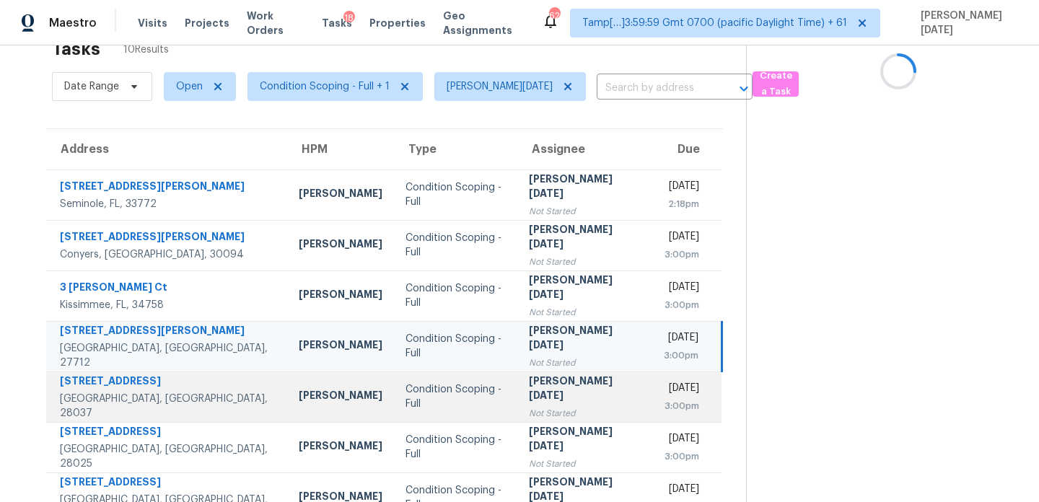
click at [664, 397] on div "[DATE]" at bounding box center [682, 390] width 36 height 18
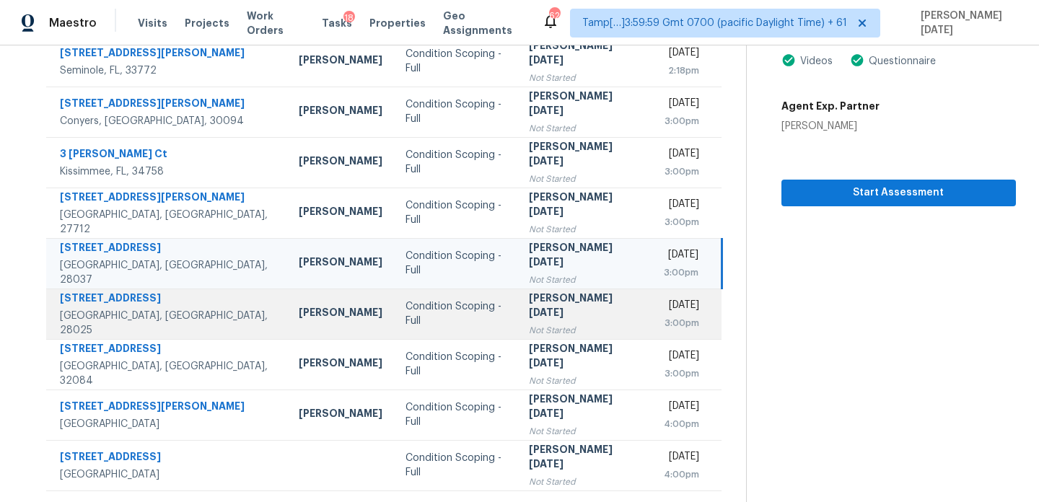
scroll to position [0, 0]
